Goal: Information Seeking & Learning: Learn about a topic

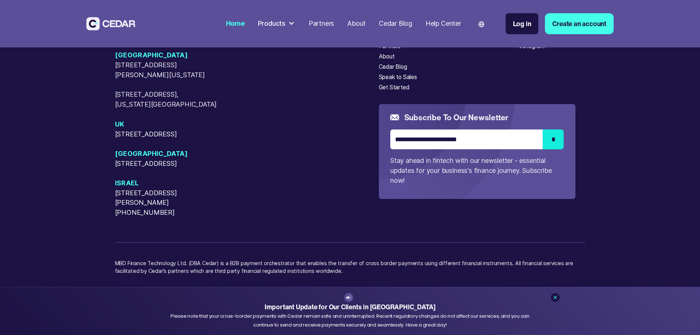
scroll to position [4028, 0]
click at [552, 296] on icon at bounding box center [555, 297] width 6 height 6
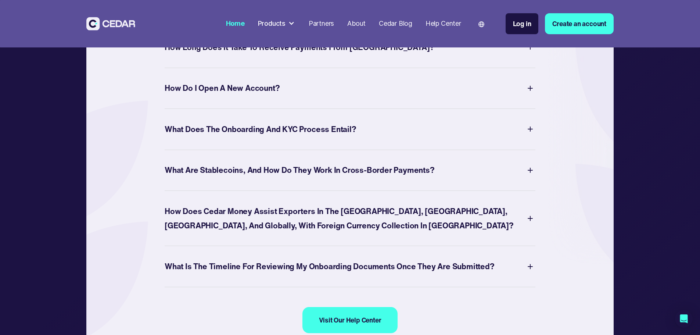
scroll to position [2927, 0]
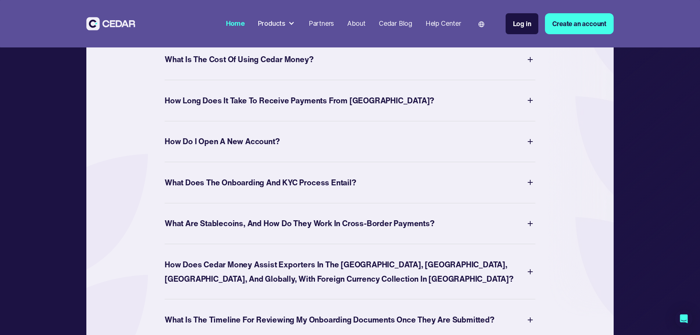
click at [285, 25] on div "Products" at bounding box center [272, 24] width 28 height 10
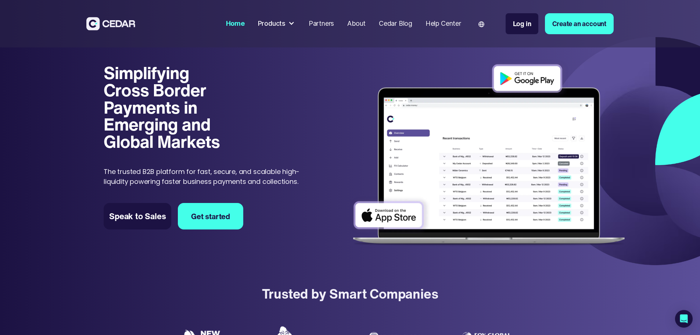
scroll to position [0, 0]
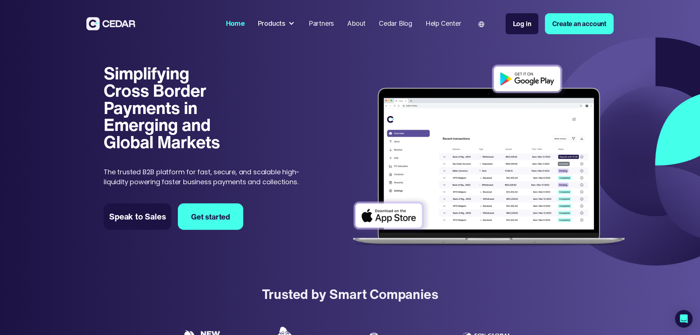
click at [285, 28] on div "Products" at bounding box center [272, 24] width 28 height 10
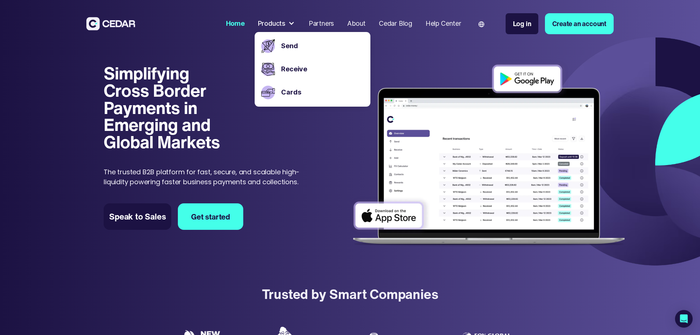
click at [314, 145] on div "Simplifying Cross Border Payments in Emerging and Global Markets Simplifying Cr…" at bounding box center [209, 126] width 210 height 122
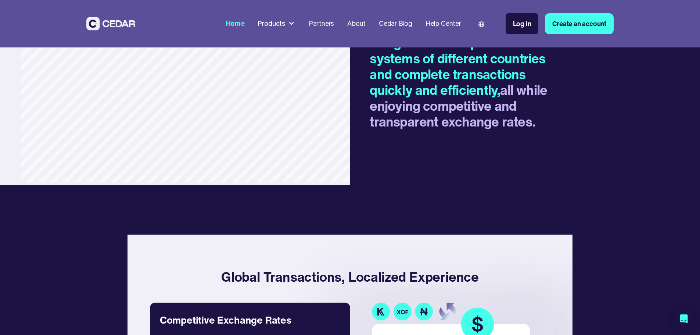
scroll to position [991, 0]
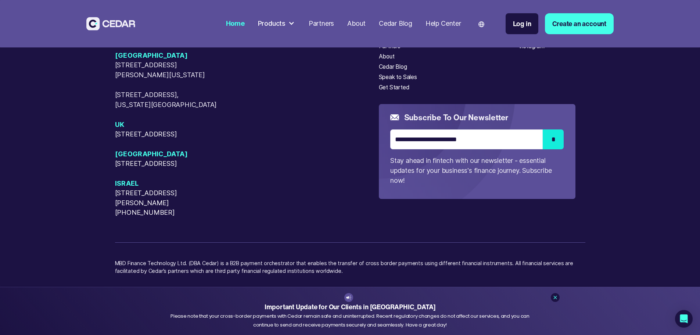
scroll to position [3550, 0]
click at [552, 294] on icon at bounding box center [555, 297] width 6 height 6
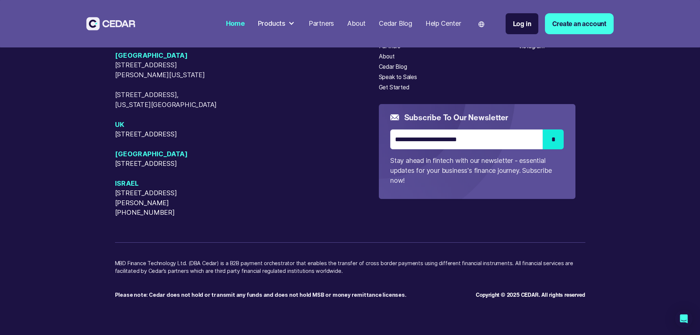
scroll to position [3697, 0]
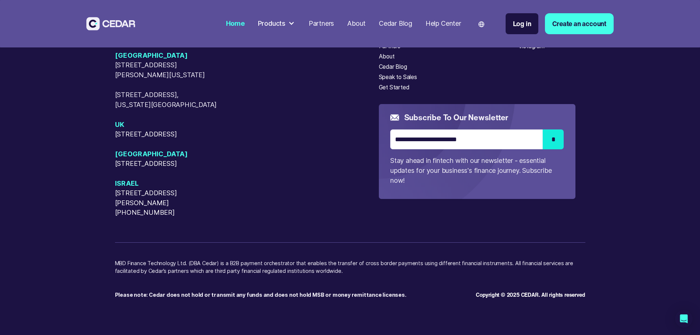
scroll to position [3764, 0]
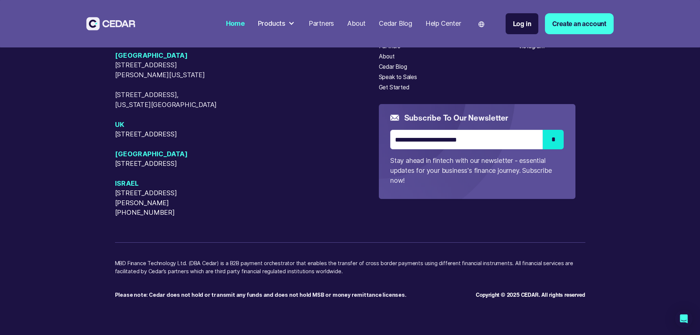
click at [285, 24] on div "Products" at bounding box center [272, 24] width 28 height 10
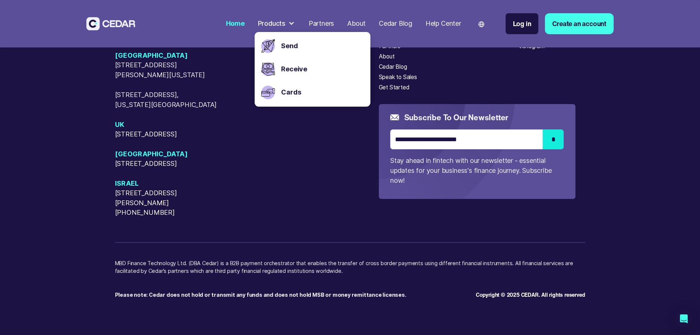
click at [285, 24] on div "Products" at bounding box center [272, 24] width 28 height 10
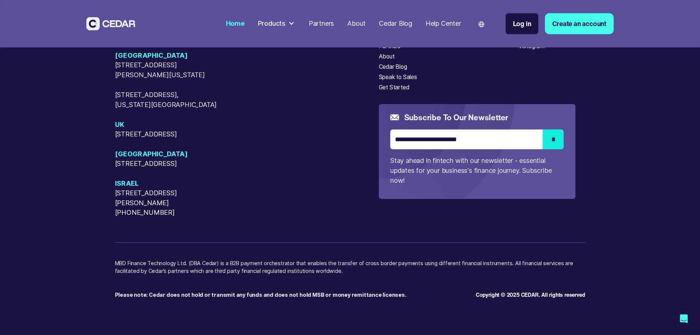
click at [334, 22] on div "Partners" at bounding box center [320, 24] width 25 height 10
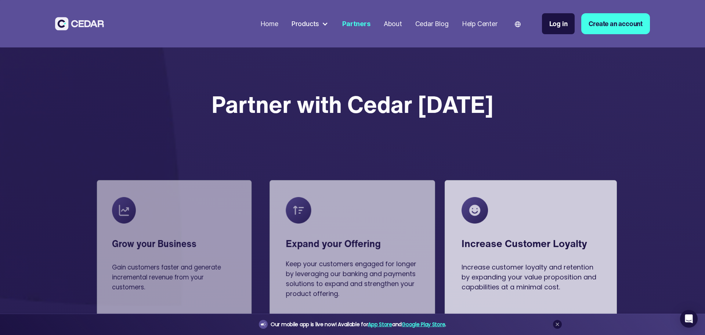
scroll to position [918, 0]
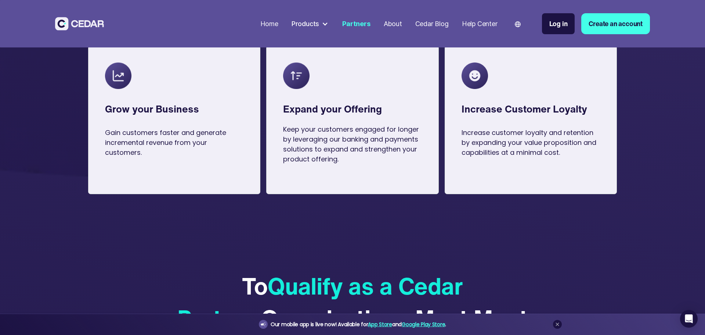
click at [326, 105] on strong "Expand your Offering" at bounding box center [332, 108] width 99 height 15
